Goal: Information Seeking & Learning: Check status

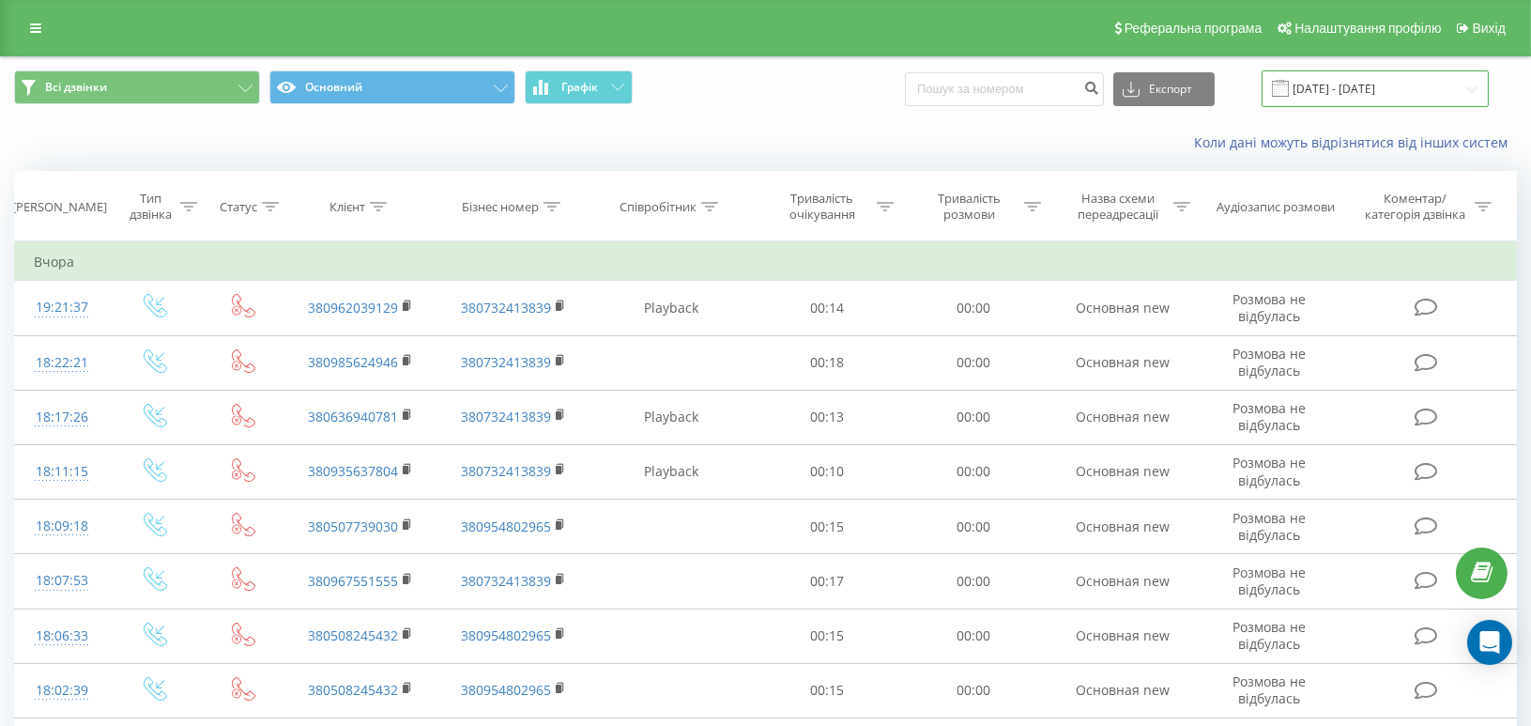
click at [1394, 90] on input "[DATE] - [DATE]" at bounding box center [1374, 88] width 227 height 37
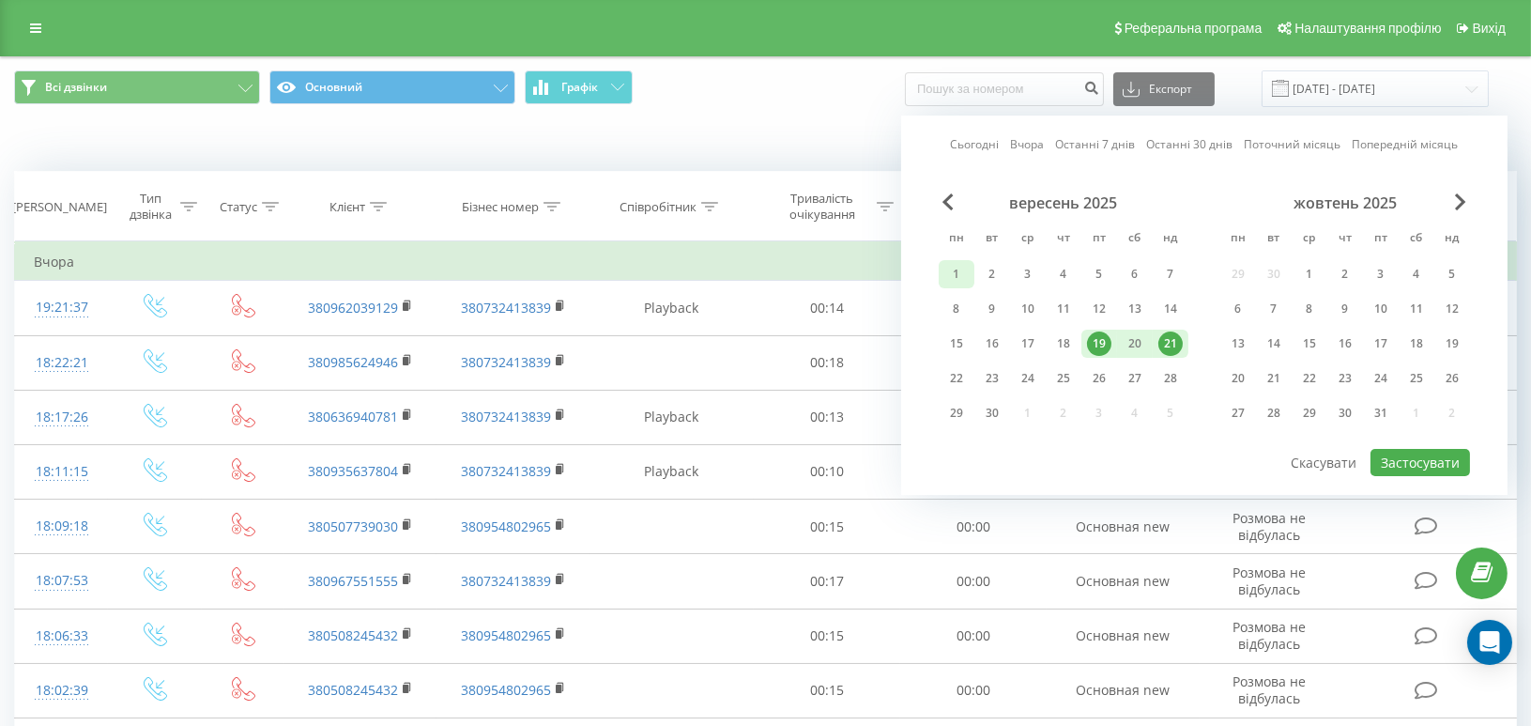
click at [953, 270] on div "1" at bounding box center [956, 274] width 24 height 24
click at [1160, 332] on div "21" at bounding box center [1170, 343] width 24 height 24
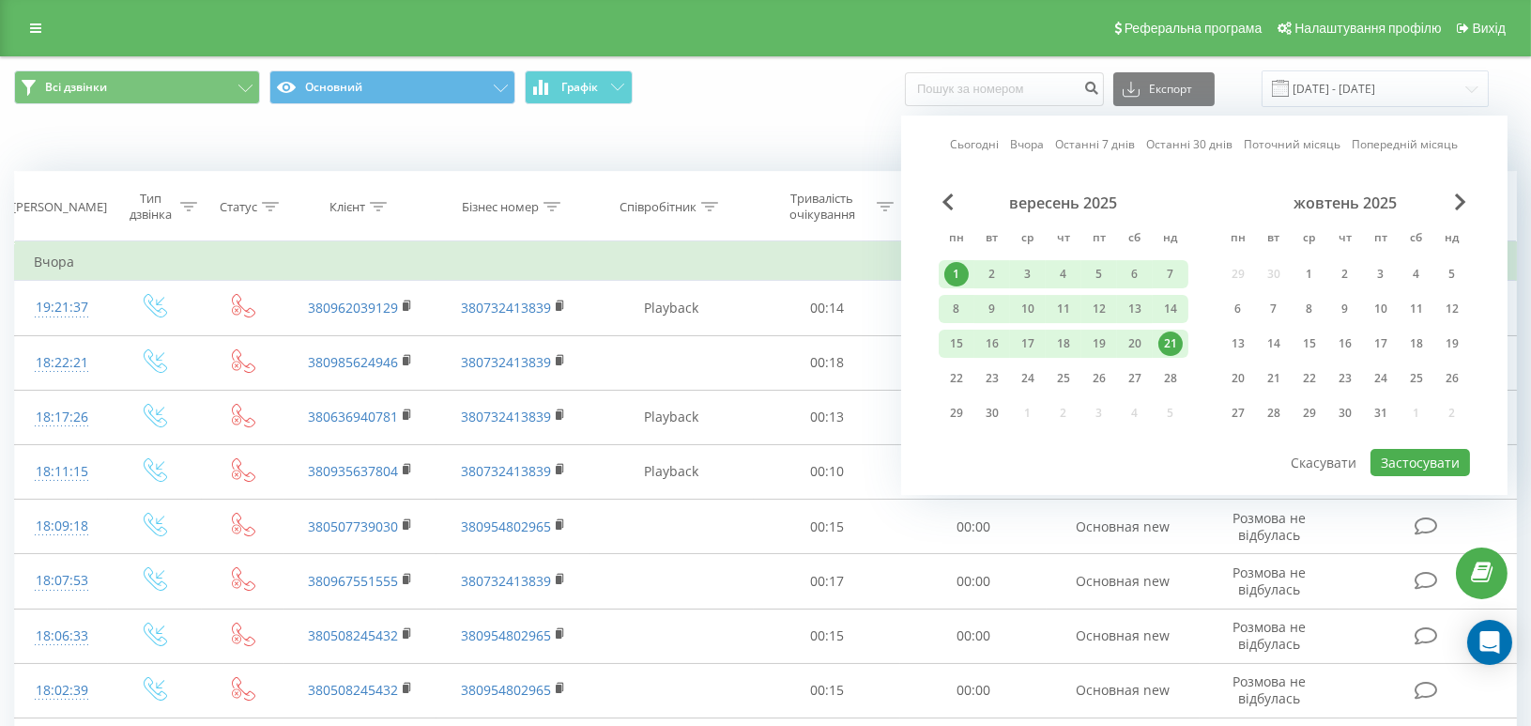
click at [1399, 439] on div "вересень 2025 пн вт ср чт пт сб нд 1 2 3 4 5 6 7 8 9 10 11 12 13 14 15 16 17 18…" at bounding box center [1204, 319] width 531 height 253
click at [1408, 449] on button "Застосувати" at bounding box center [1419, 462] width 99 height 27
type input "[DATE] - [DATE]"
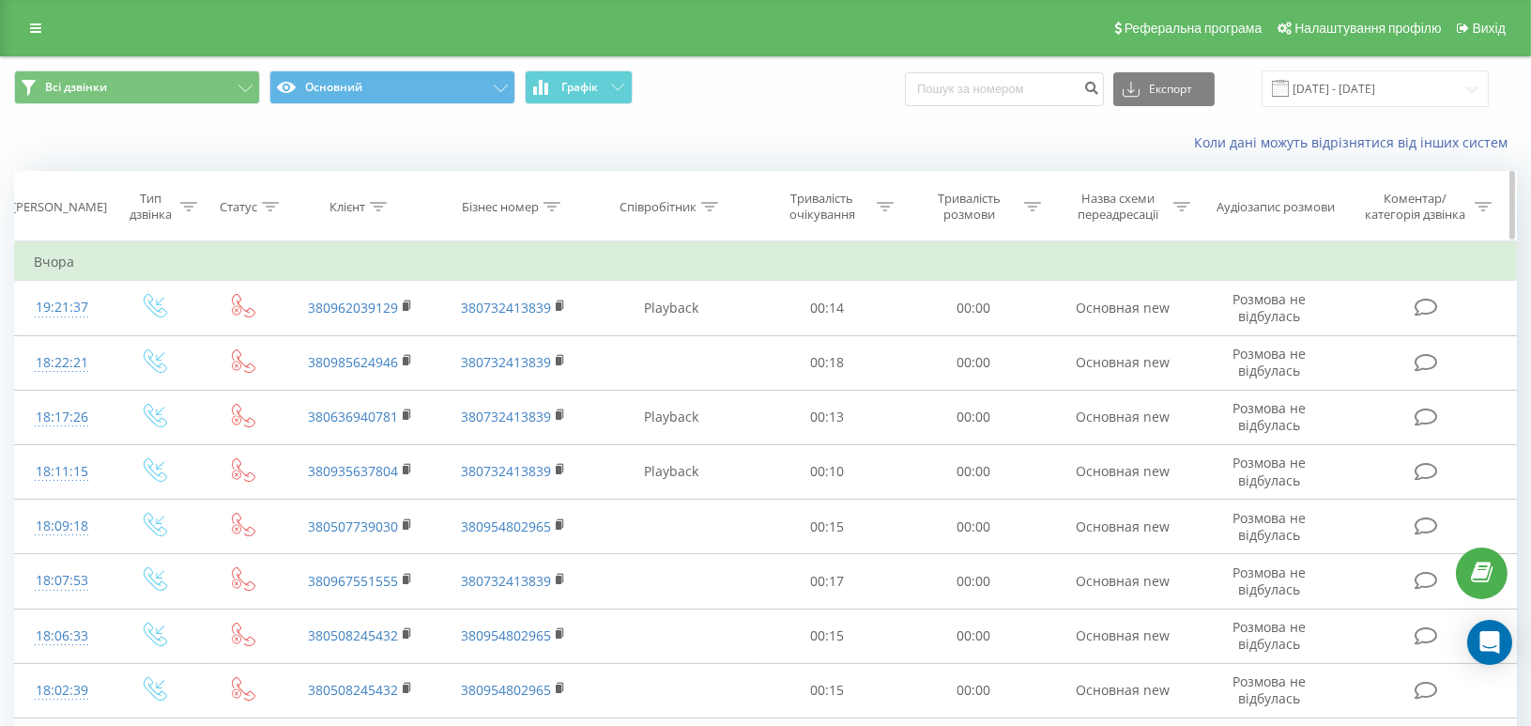
click at [704, 206] on icon at bounding box center [709, 206] width 17 height 9
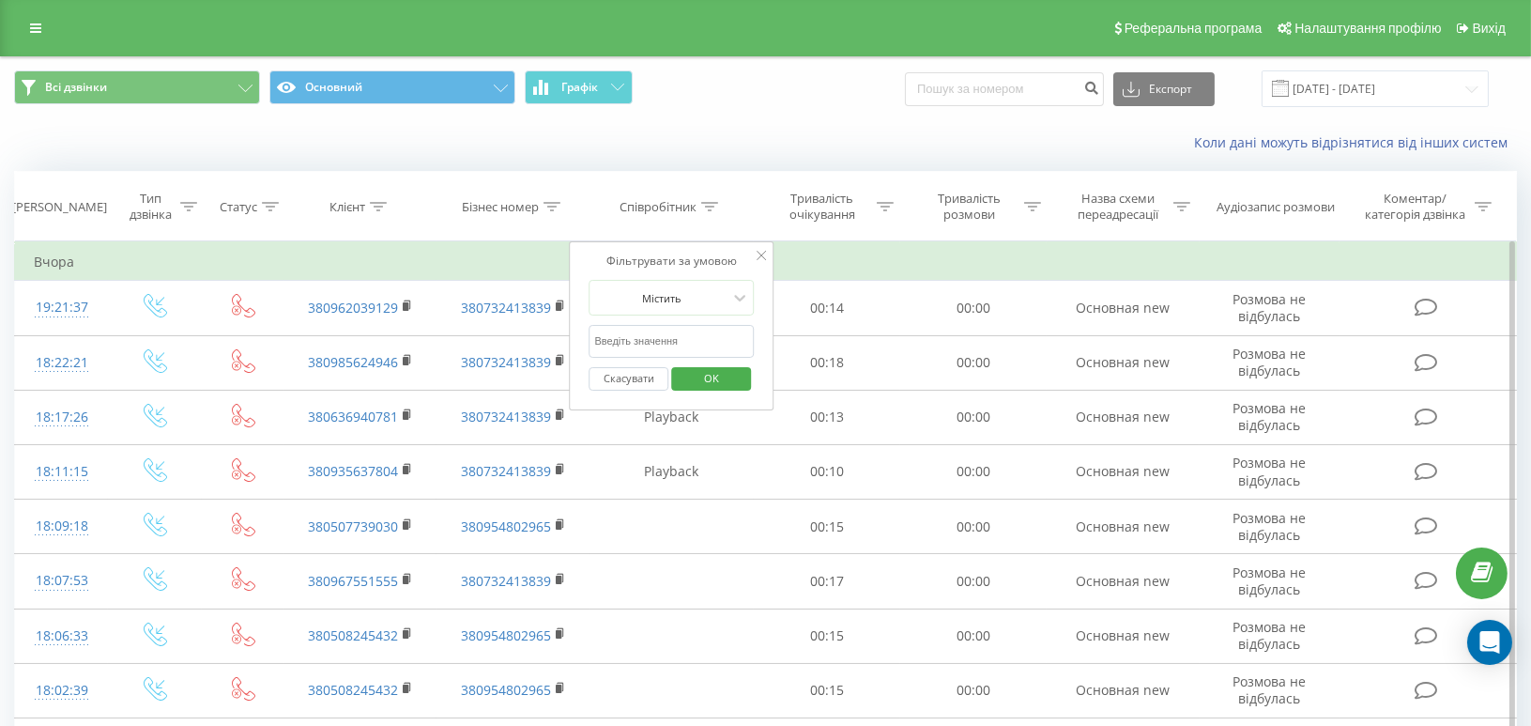
click at [637, 344] on input "text" at bounding box center [671, 341] width 165 height 33
type input "[PERSON_NAME]"
click at [719, 400] on div "Фільтрувати за умовою Містить [PERSON_NAME] Скасувати OK" at bounding box center [672, 325] width 205 height 169
click at [715, 375] on span "OK" at bounding box center [711, 377] width 53 height 29
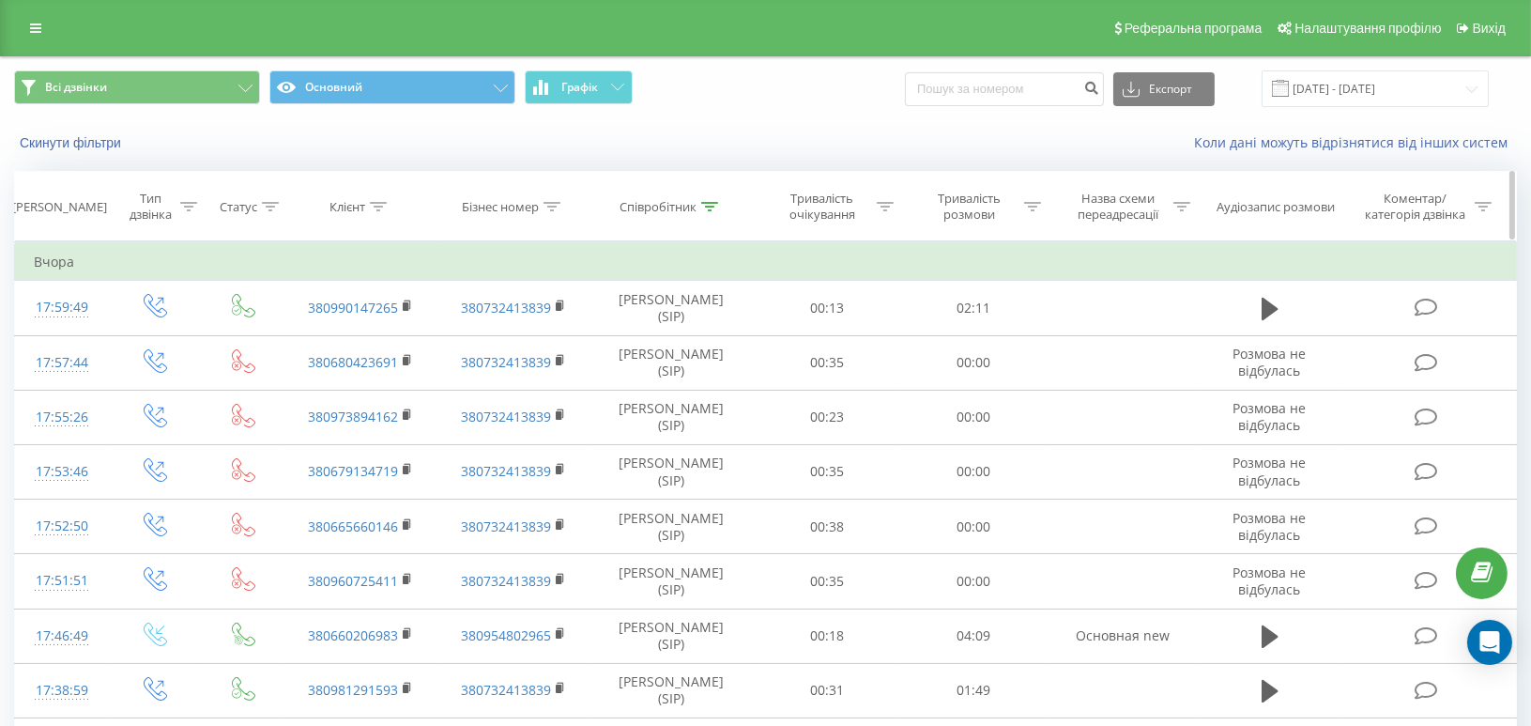
click at [707, 205] on icon at bounding box center [709, 206] width 17 height 9
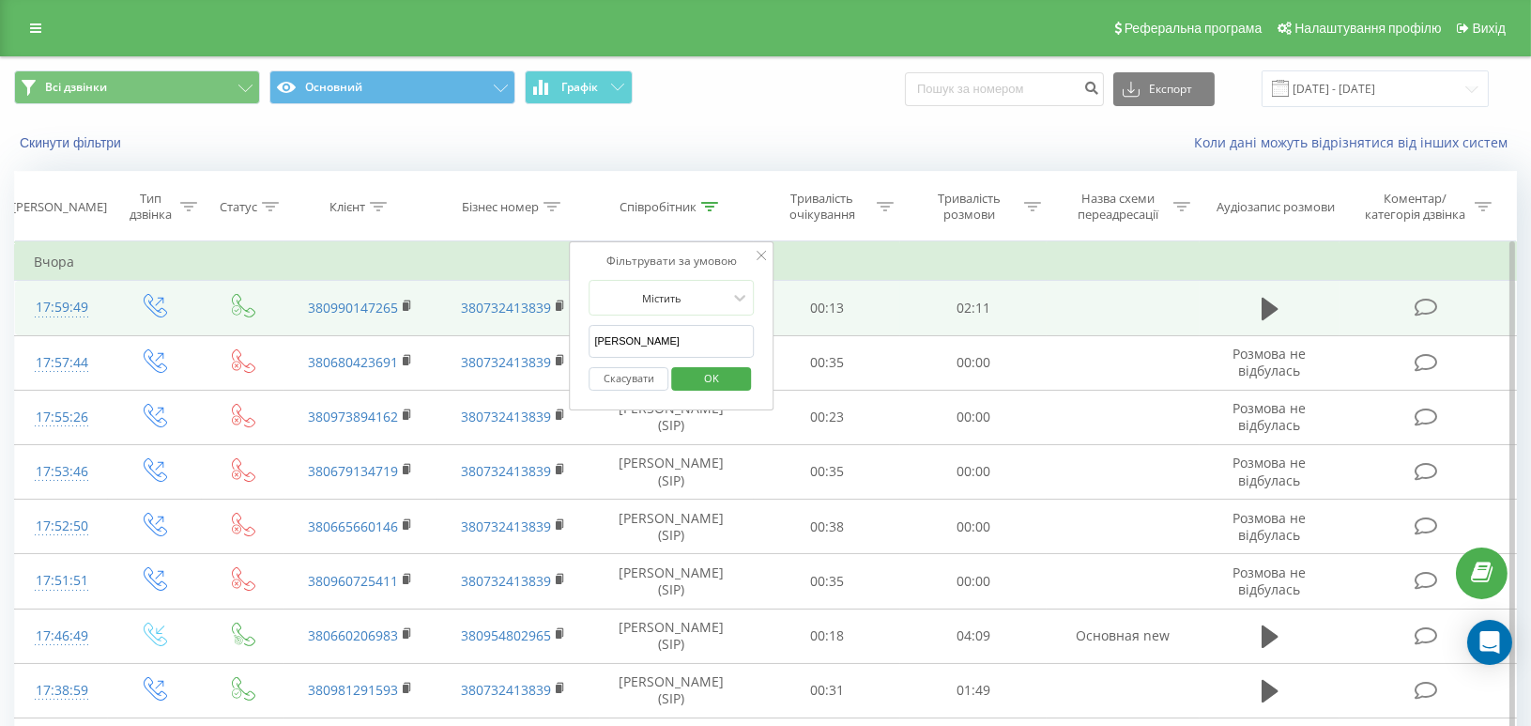
drag, startPoint x: 655, startPoint y: 336, endPoint x: 434, endPoint y: 292, distance: 225.9
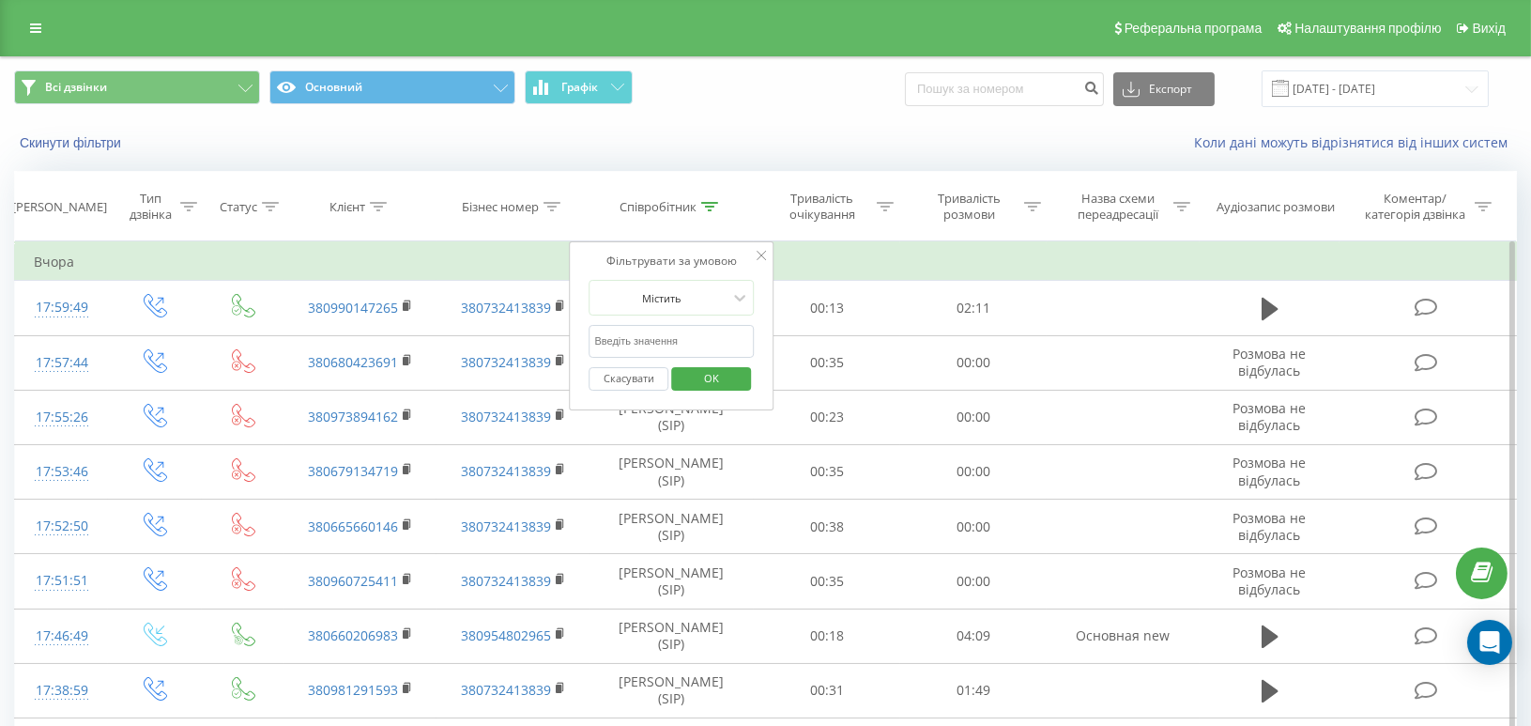
click at [614, 345] on input "text" at bounding box center [671, 341] width 165 height 33
type input "[PERSON_NAME]"
click at [704, 376] on span "OK" at bounding box center [711, 377] width 53 height 29
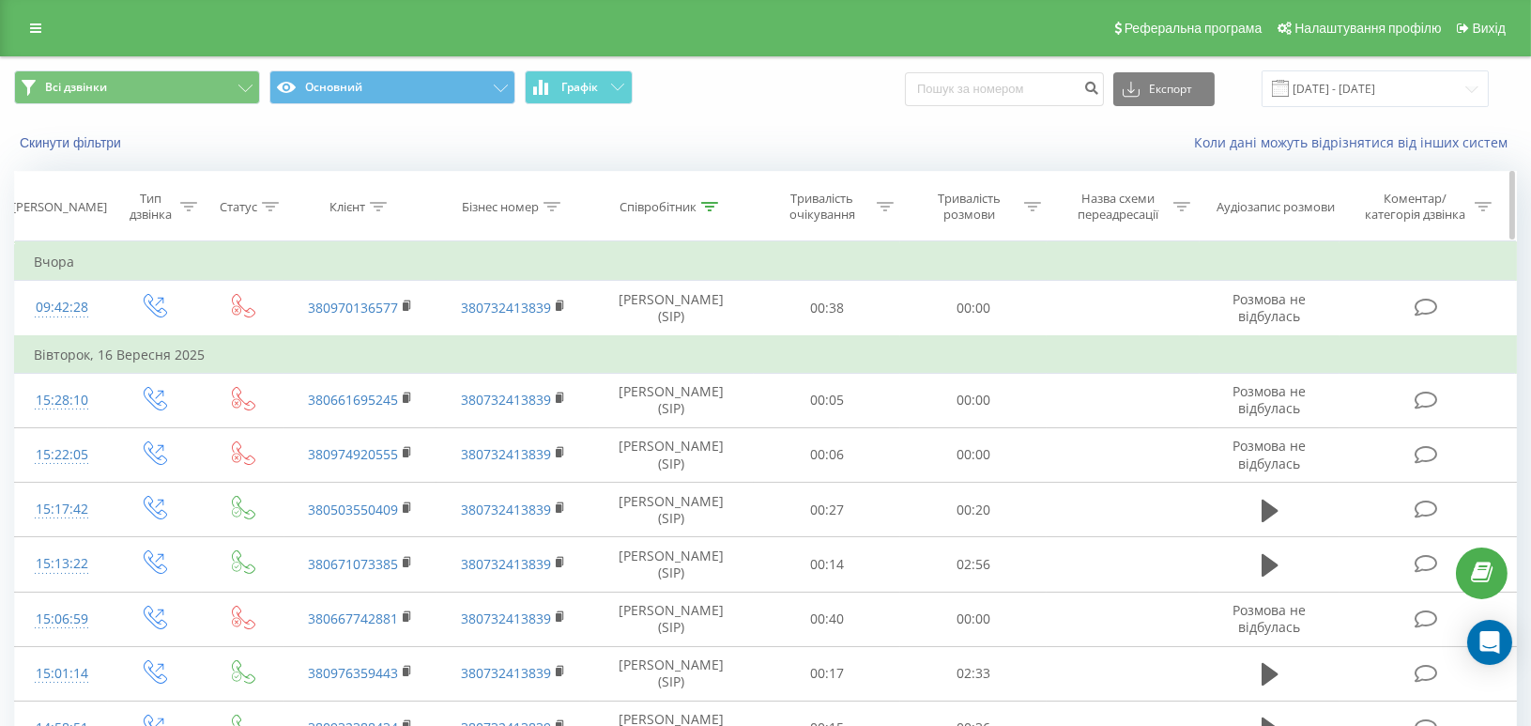
click at [710, 210] on icon at bounding box center [710, 206] width 17 height 9
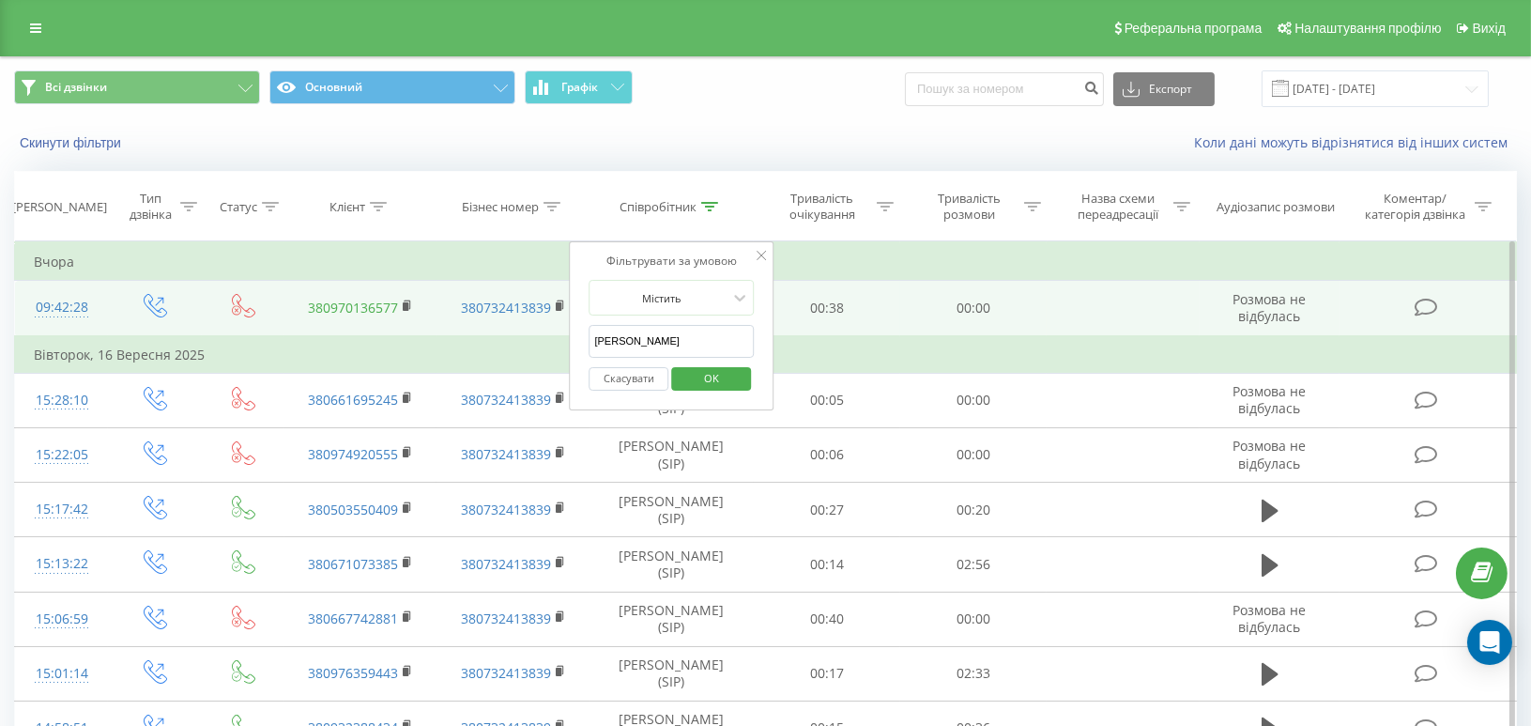
drag, startPoint x: 494, startPoint y: 323, endPoint x: 371, endPoint y: 311, distance: 123.6
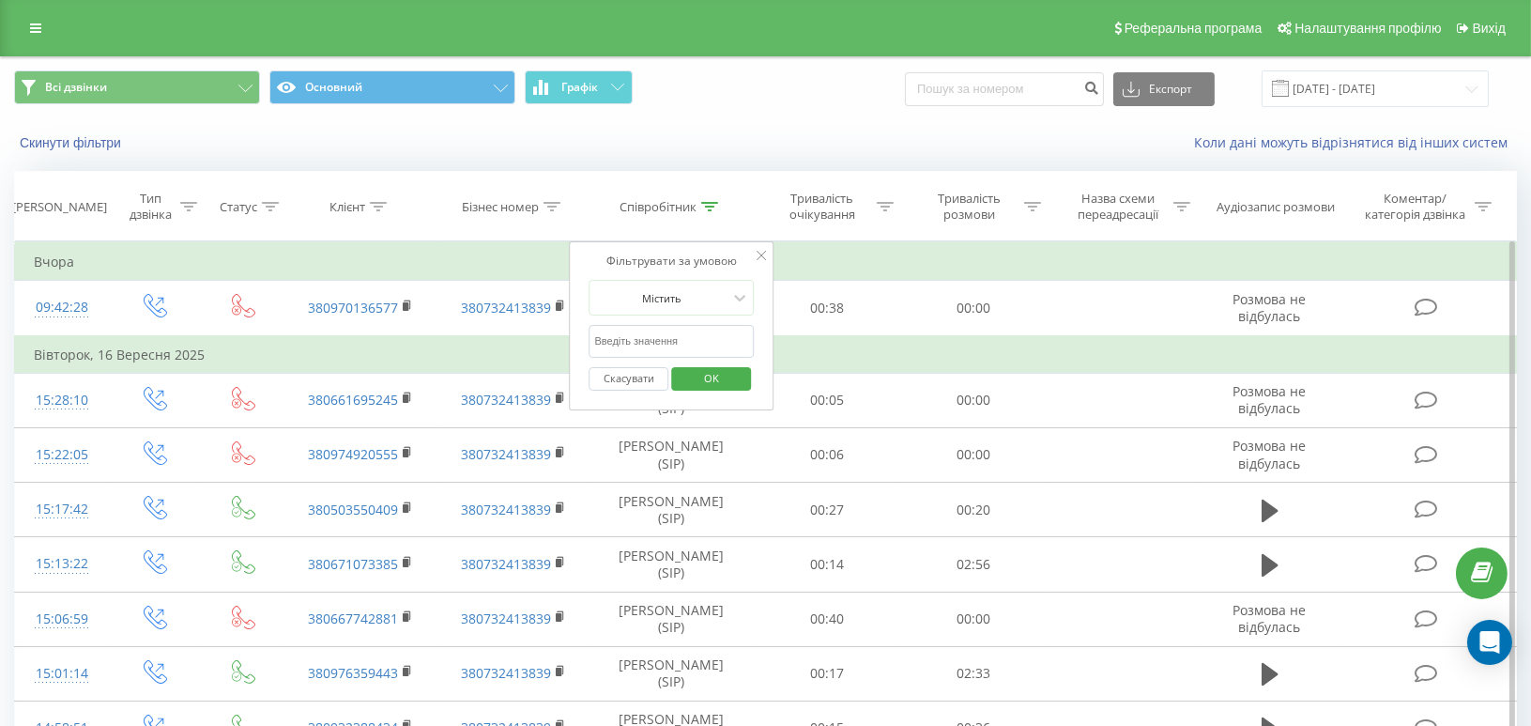
click at [659, 343] on input "text" at bounding box center [671, 341] width 165 height 33
type input "понуркін"
click button "OK" at bounding box center [711, 378] width 80 height 23
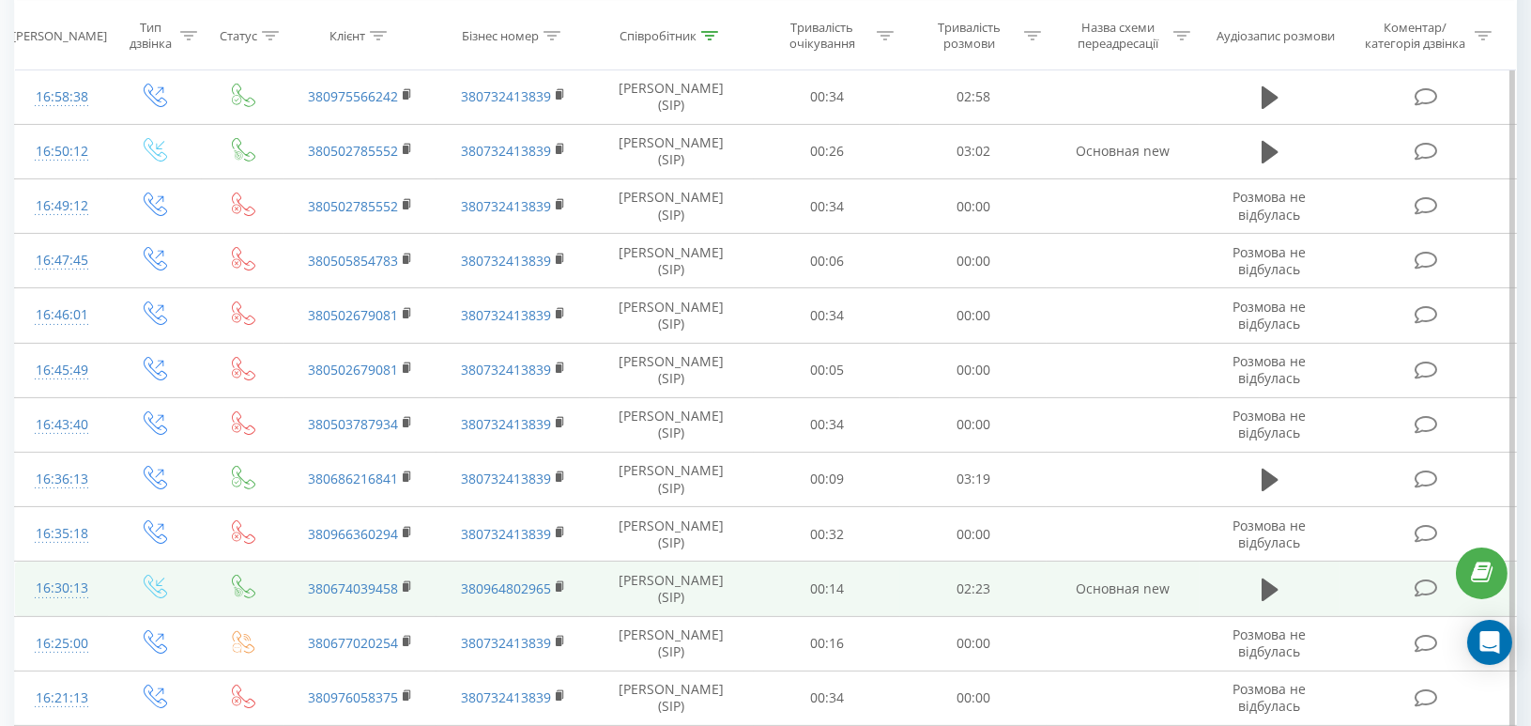
scroll to position [1349, 0]
